Goal: Find specific page/section: Find specific page/section

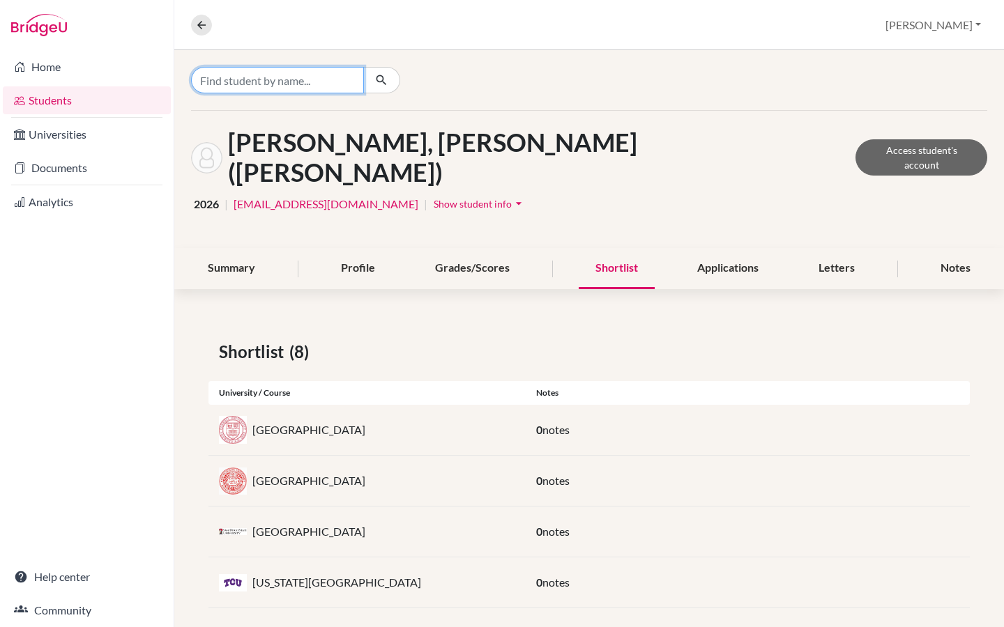
click at [241, 81] on input "Find student by name..." at bounding box center [277, 80] width 173 height 26
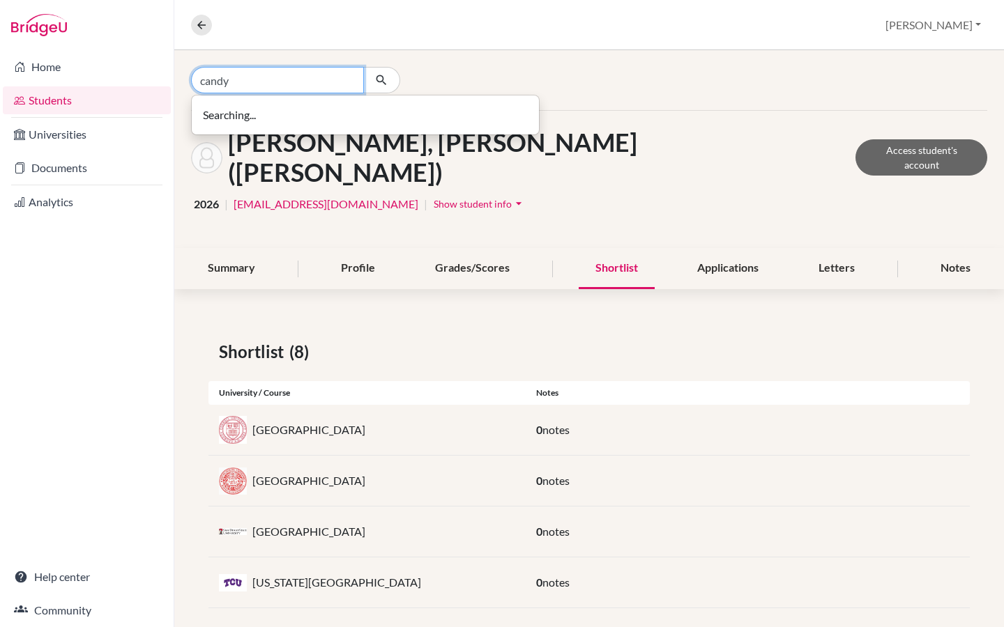
type input "candy"
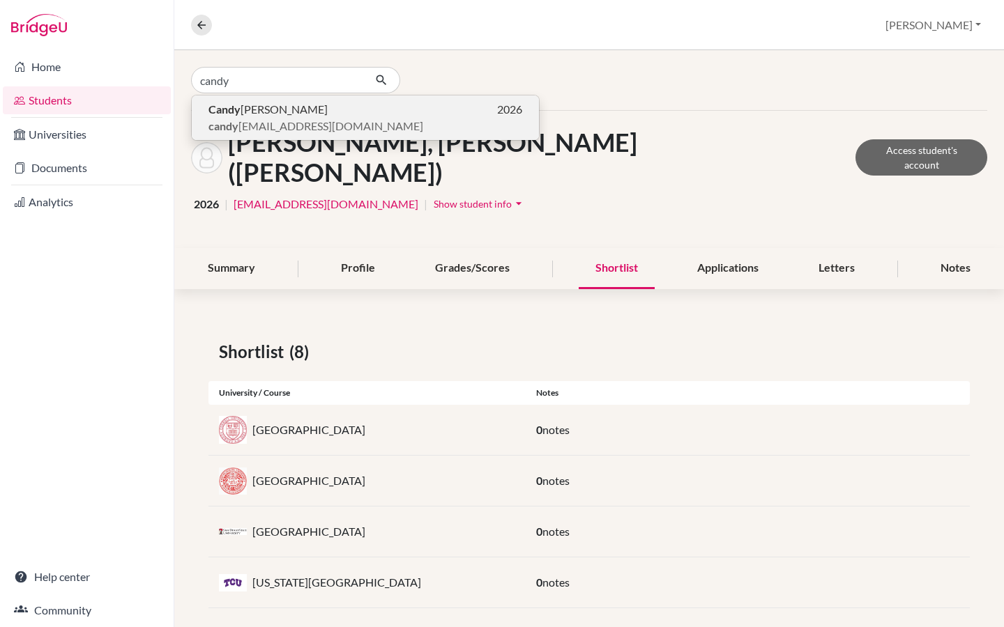
click at [259, 111] on span "Candy [PERSON_NAME]" at bounding box center [267, 109] width 119 height 17
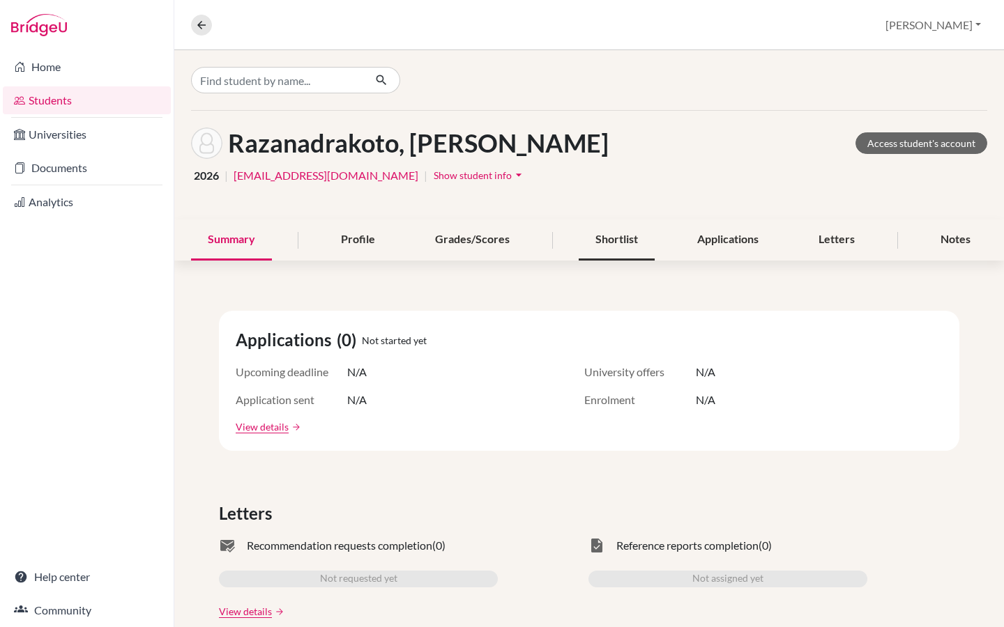
click at [611, 241] on div "Shortlist" at bounding box center [617, 240] width 76 height 41
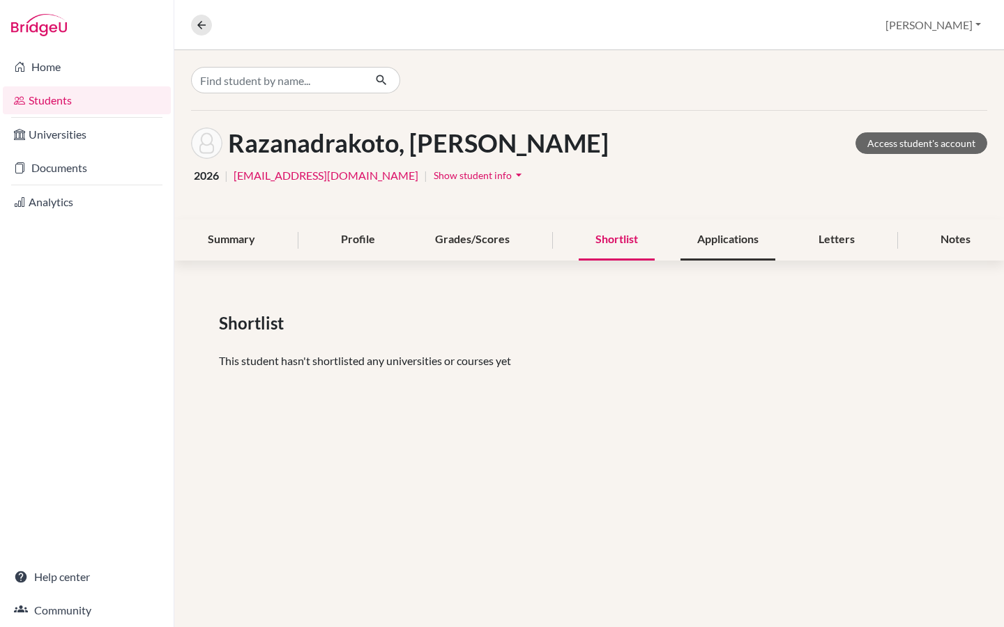
click at [720, 249] on div "Applications" at bounding box center [727, 240] width 95 height 41
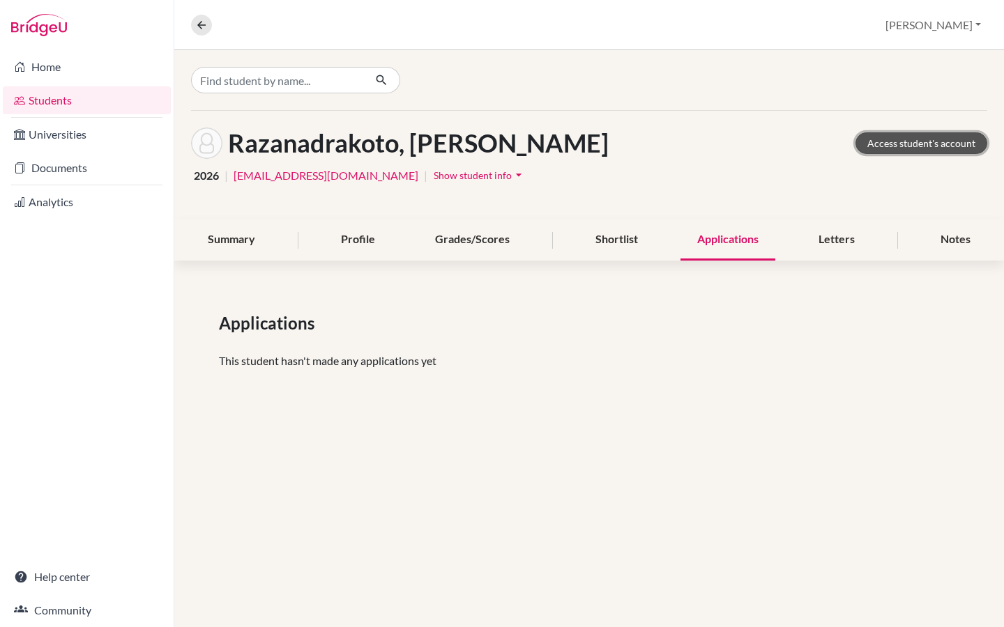
click at [887, 140] on link "Access student's account" at bounding box center [921, 143] width 132 height 22
